Goal: Navigation & Orientation: Find specific page/section

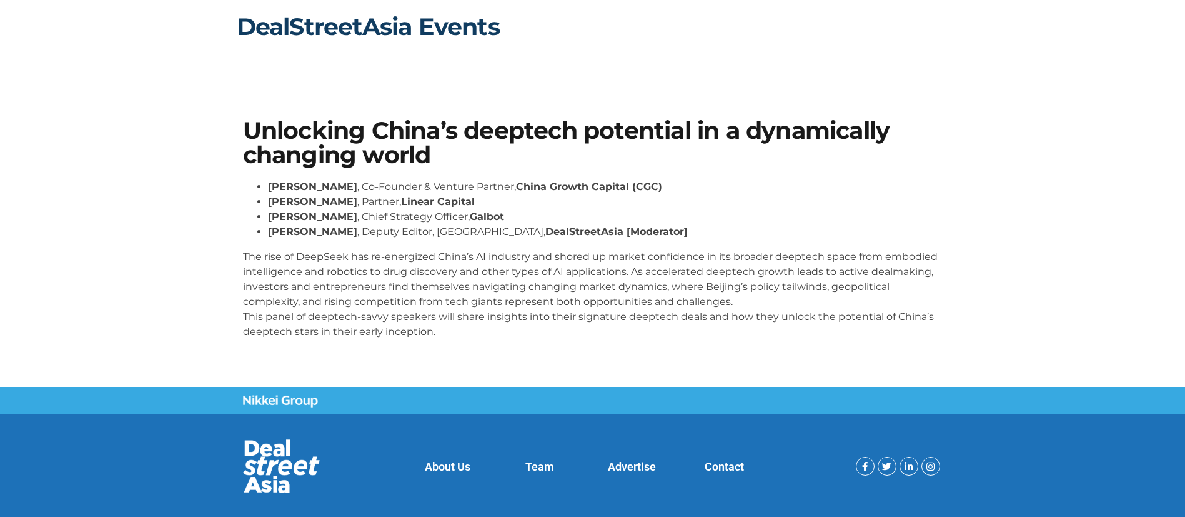
click at [496, 23] on link "DealStreetAsia Events" at bounding box center [368, 26] width 263 height 29
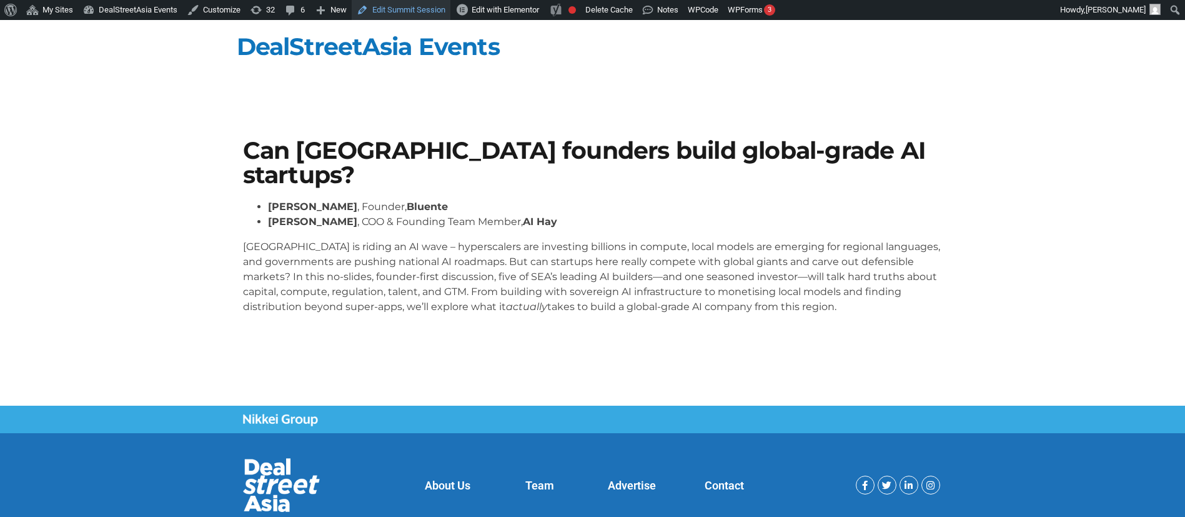
click at [405, 3] on link "Edit Summit Session" at bounding box center [401, 10] width 99 height 20
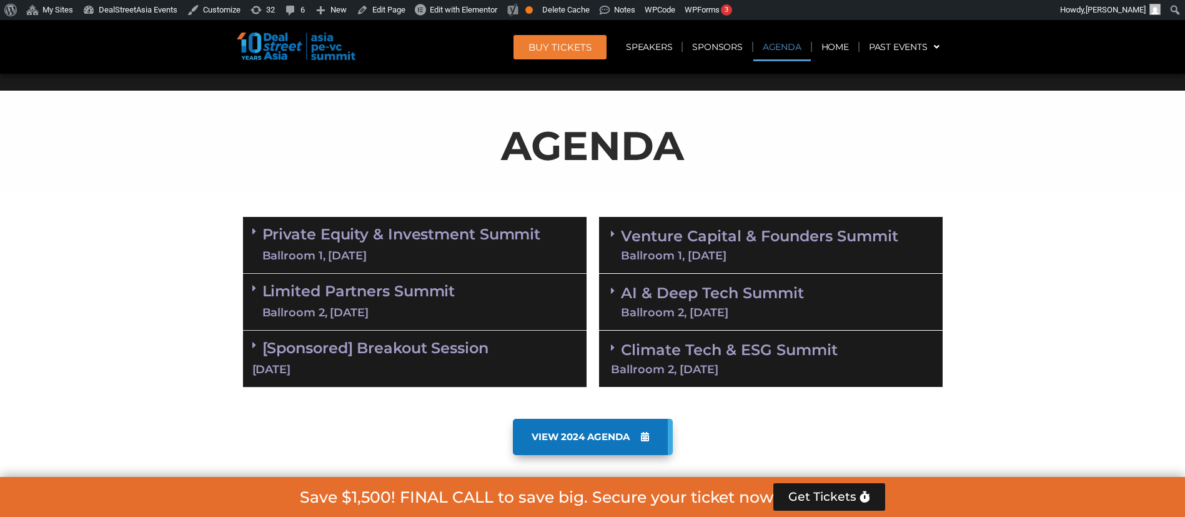
scroll to position [631, 0]
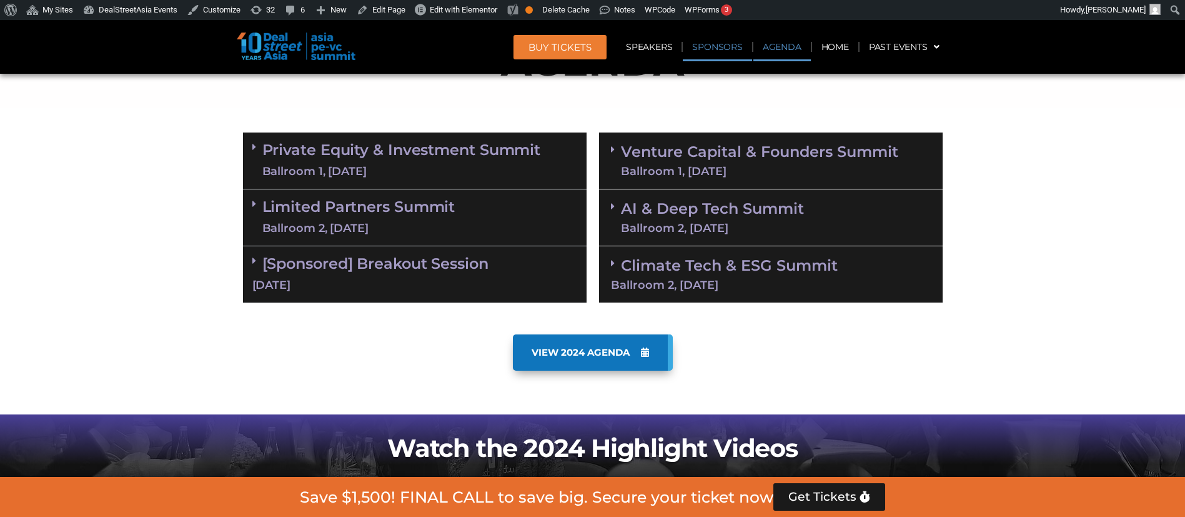
click at [723, 56] on link "Sponsors" at bounding box center [717, 46] width 69 height 29
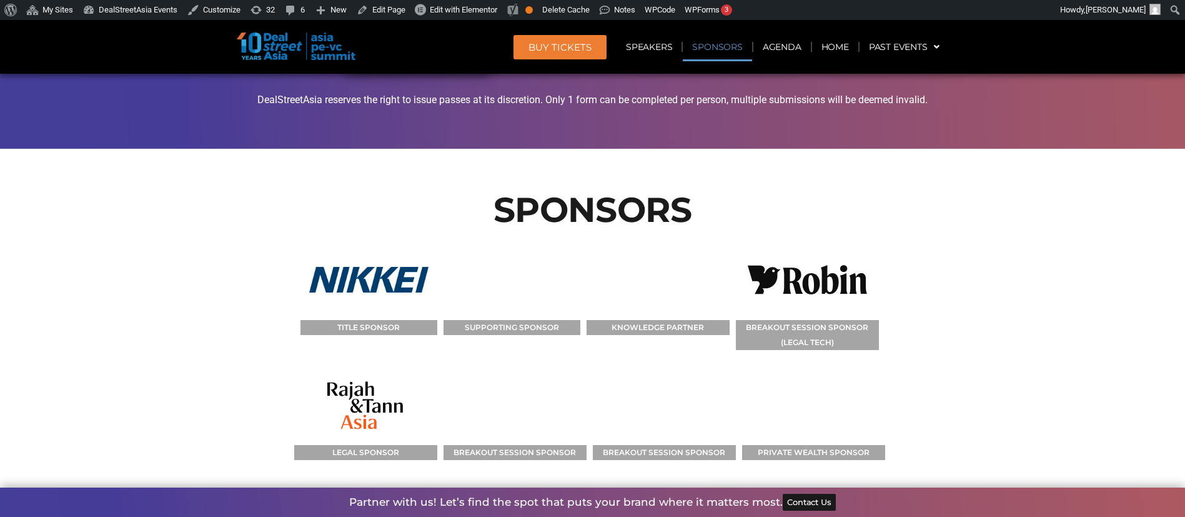
scroll to position [12671, 0]
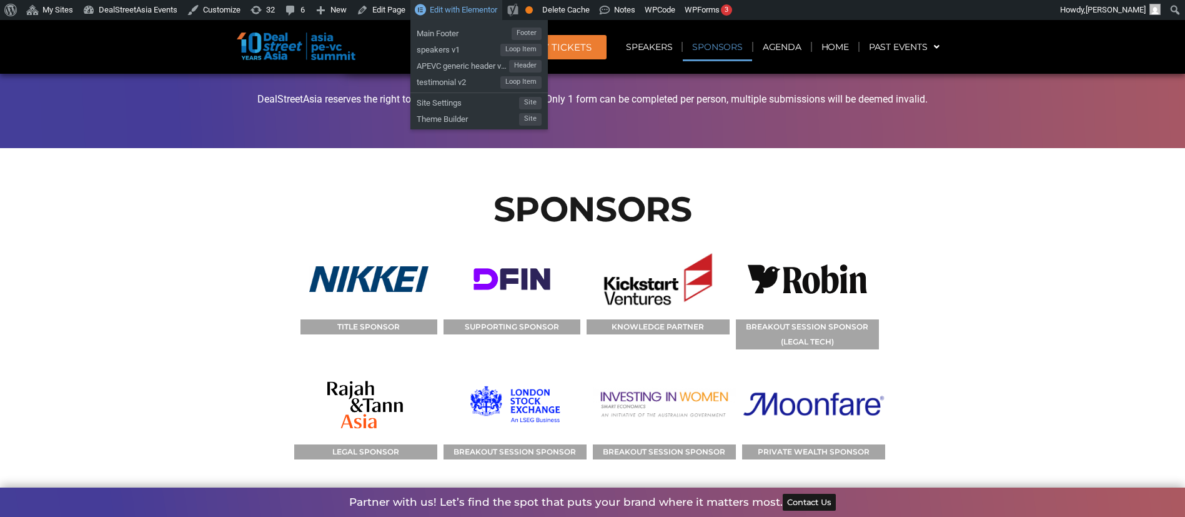
click at [454, 12] on span "Edit with Elementor" at bounding box center [463, 9] width 67 height 9
